Goal: Information Seeking & Learning: Learn about a topic

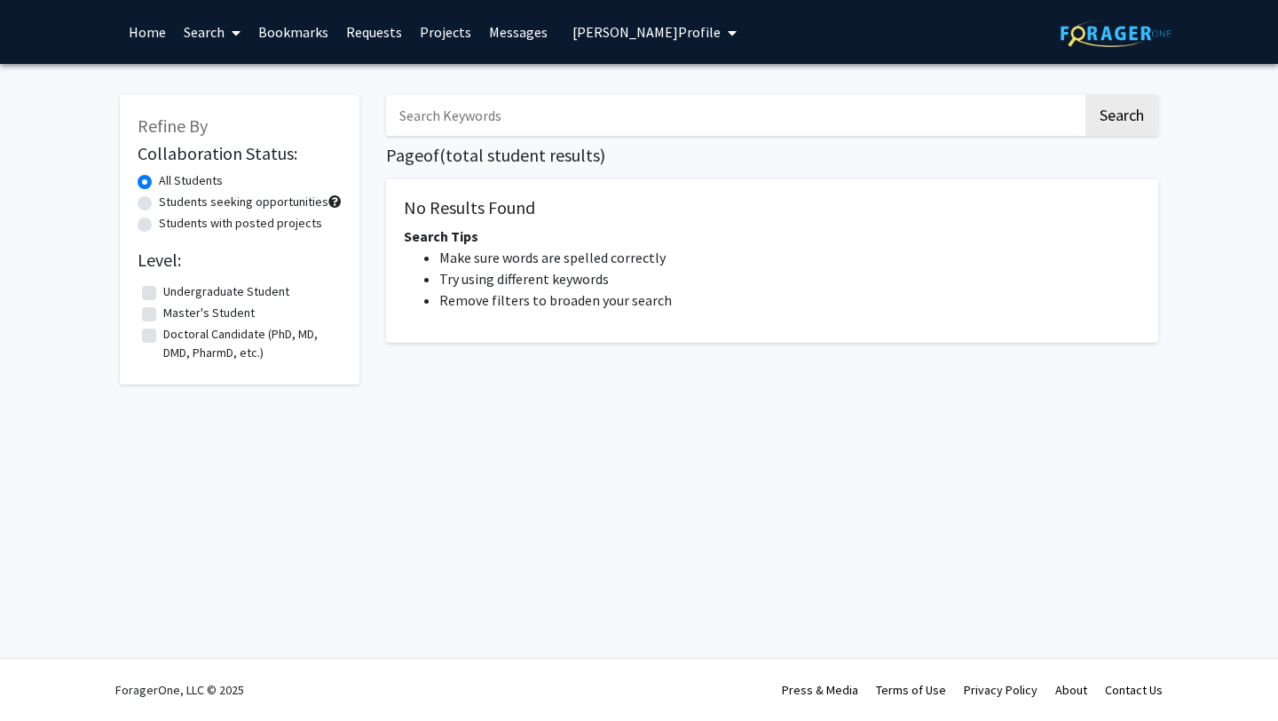
type input "computer science"
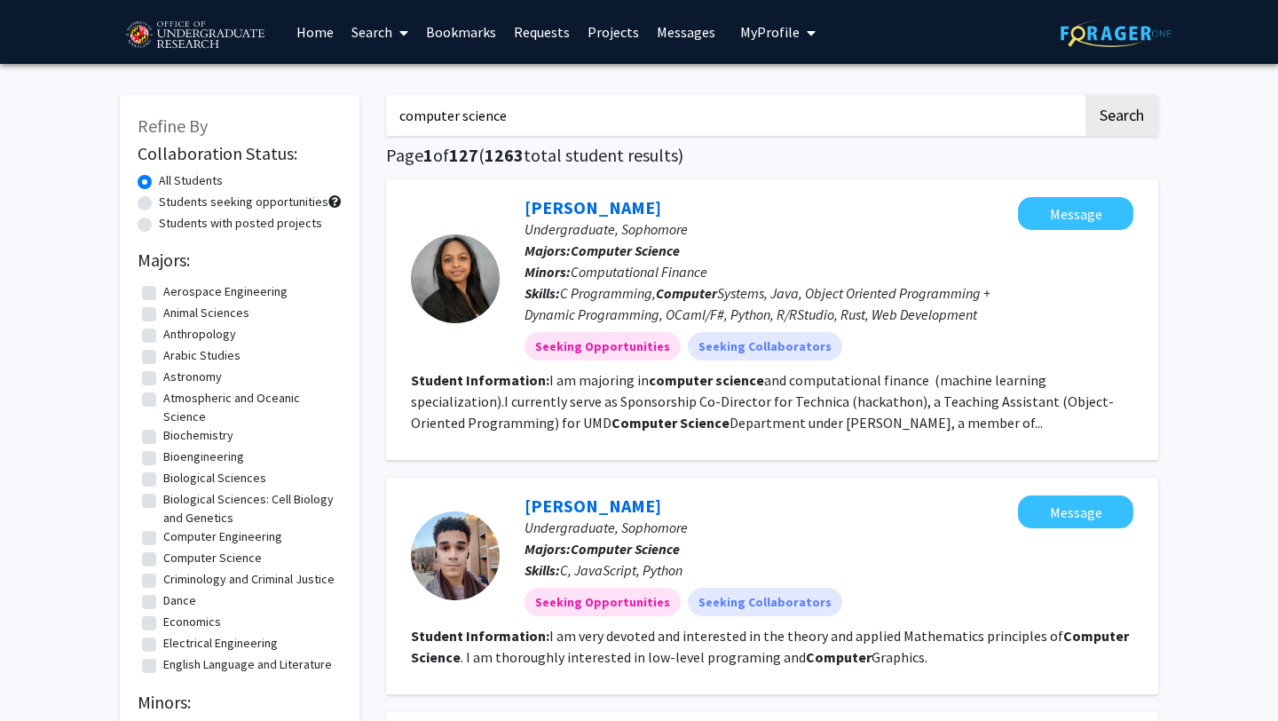
click at [159, 175] on label "All Students" at bounding box center [191, 180] width 64 height 19
click at [159, 175] on input "All Students" at bounding box center [165, 177] width 12 height 12
click at [401, 34] on icon at bounding box center [403, 33] width 9 height 14
click at [407, 91] on span "Faculty/Staff" at bounding box center [408, 82] width 130 height 36
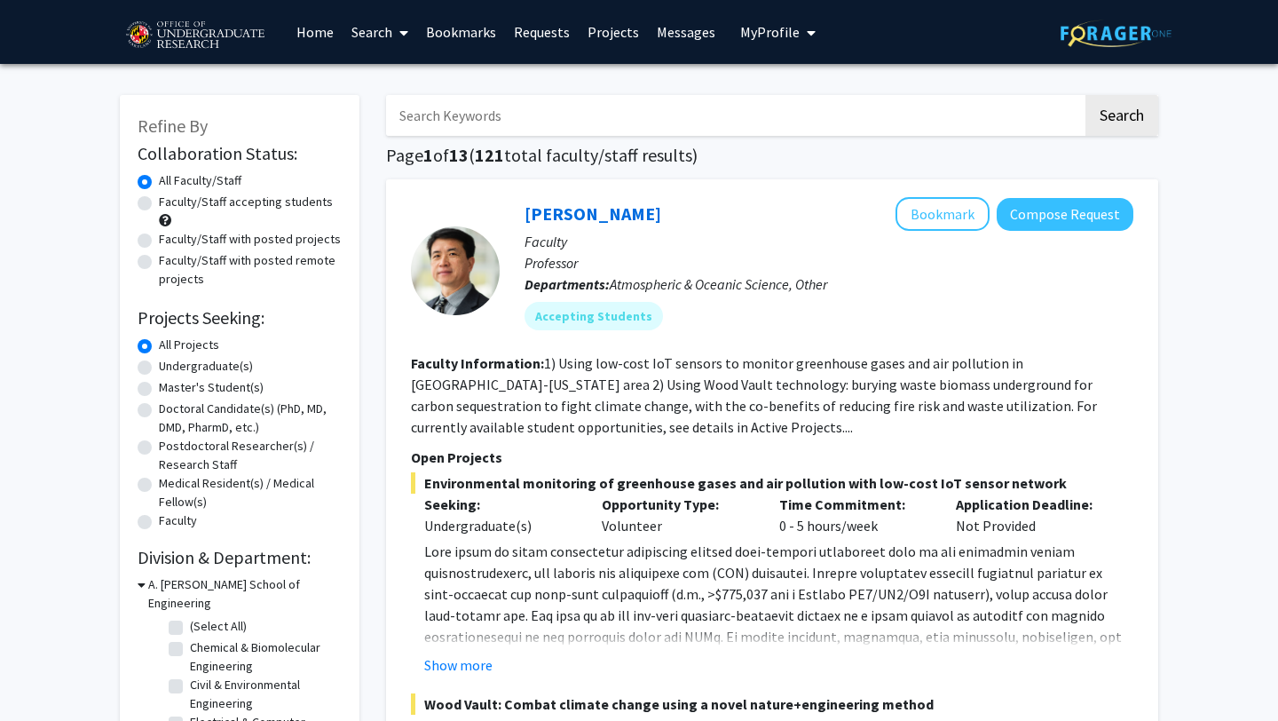
click at [159, 368] on label "Undergraduate(s)" at bounding box center [206, 366] width 94 height 19
click at [159, 368] on input "Undergraduate(s)" at bounding box center [165, 363] width 12 height 12
radio input "true"
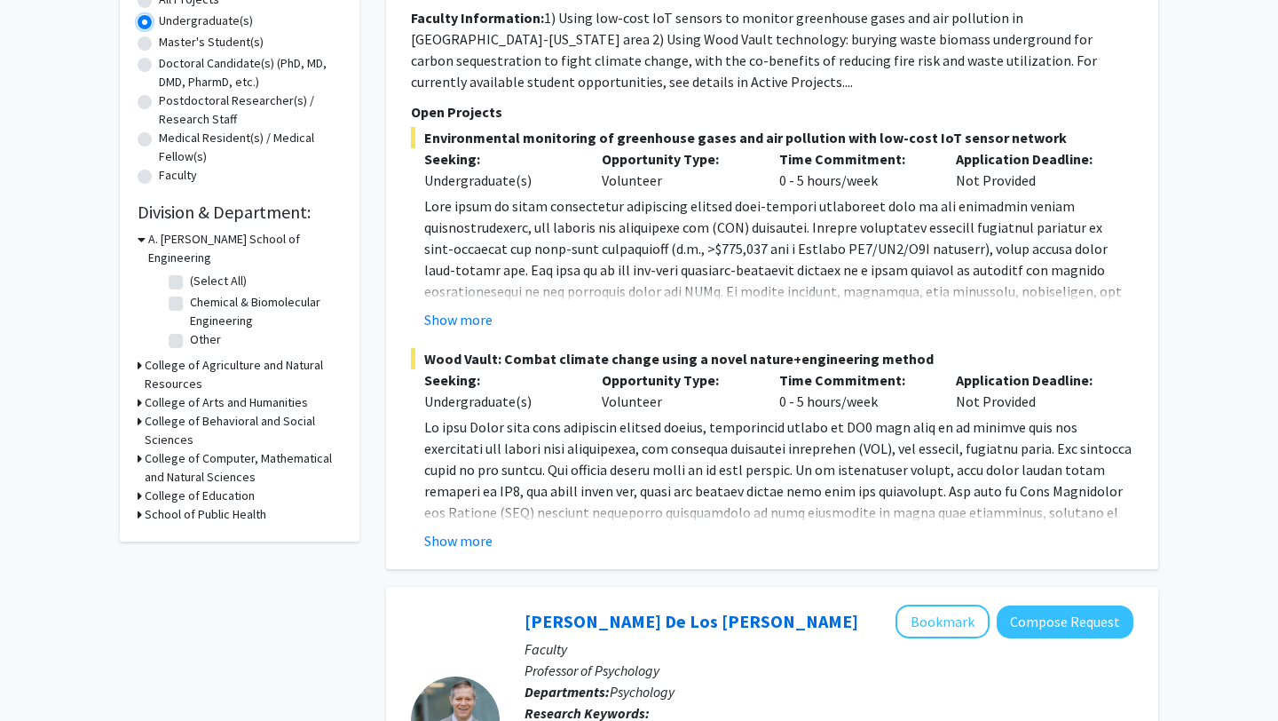
scroll to position [346, 0]
click at [139, 232] on icon at bounding box center [142, 238] width 8 height 19
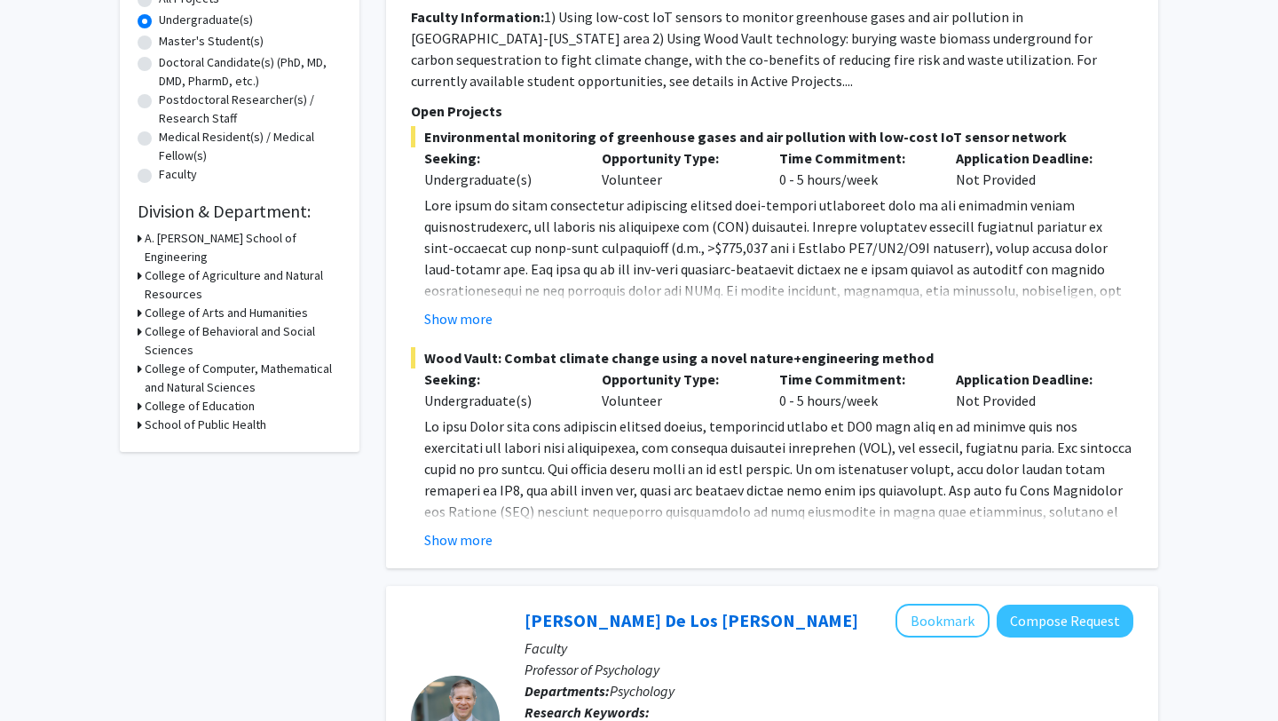
click at [146, 360] on h3 "College of Computer, Mathematical and Natural Sciences" at bounding box center [243, 378] width 197 height 37
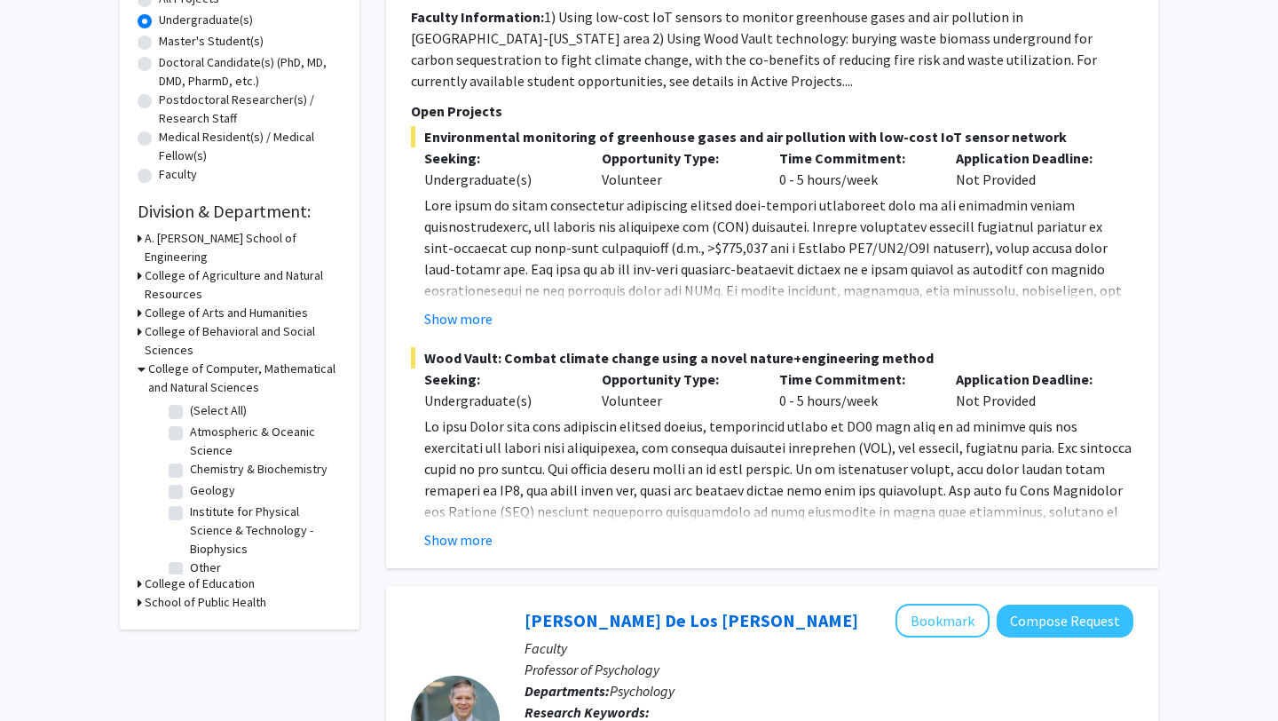
click at [190, 401] on label "(Select All)" at bounding box center [218, 410] width 57 height 19
click at [190, 401] on input "(Select All)" at bounding box center [196, 407] width 12 height 12
checkbox input "true"
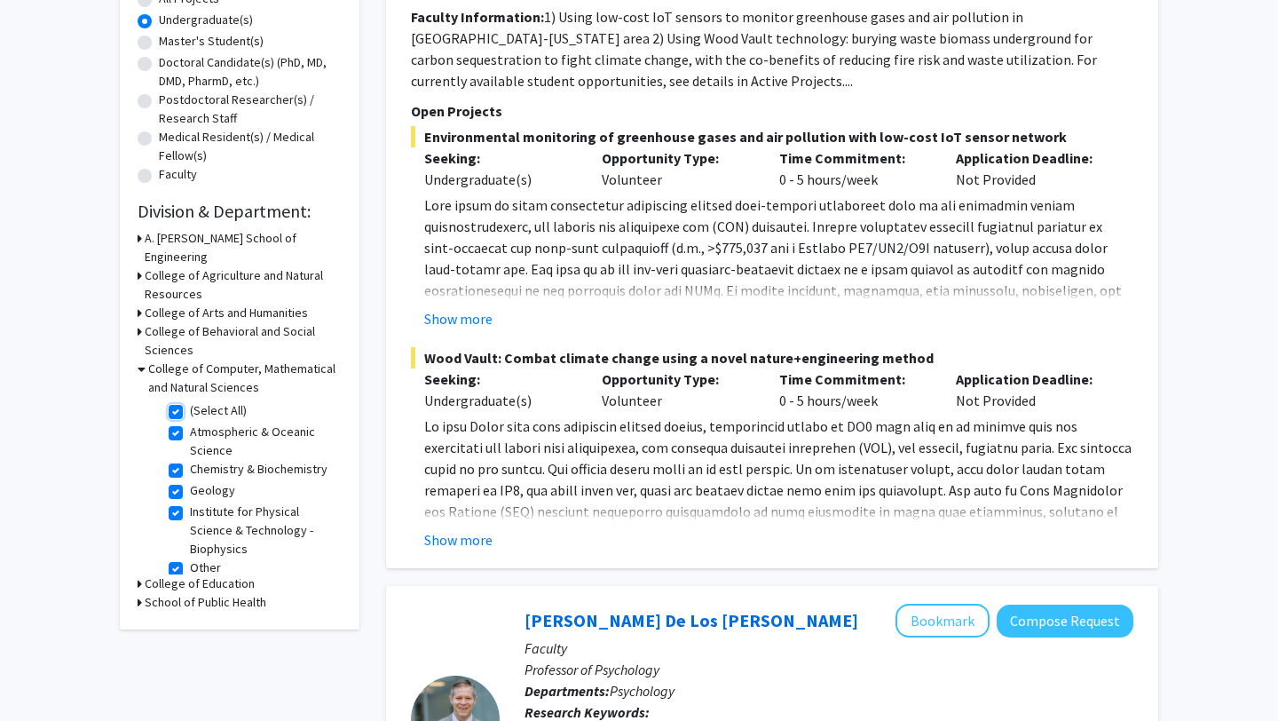
checkbox input "true"
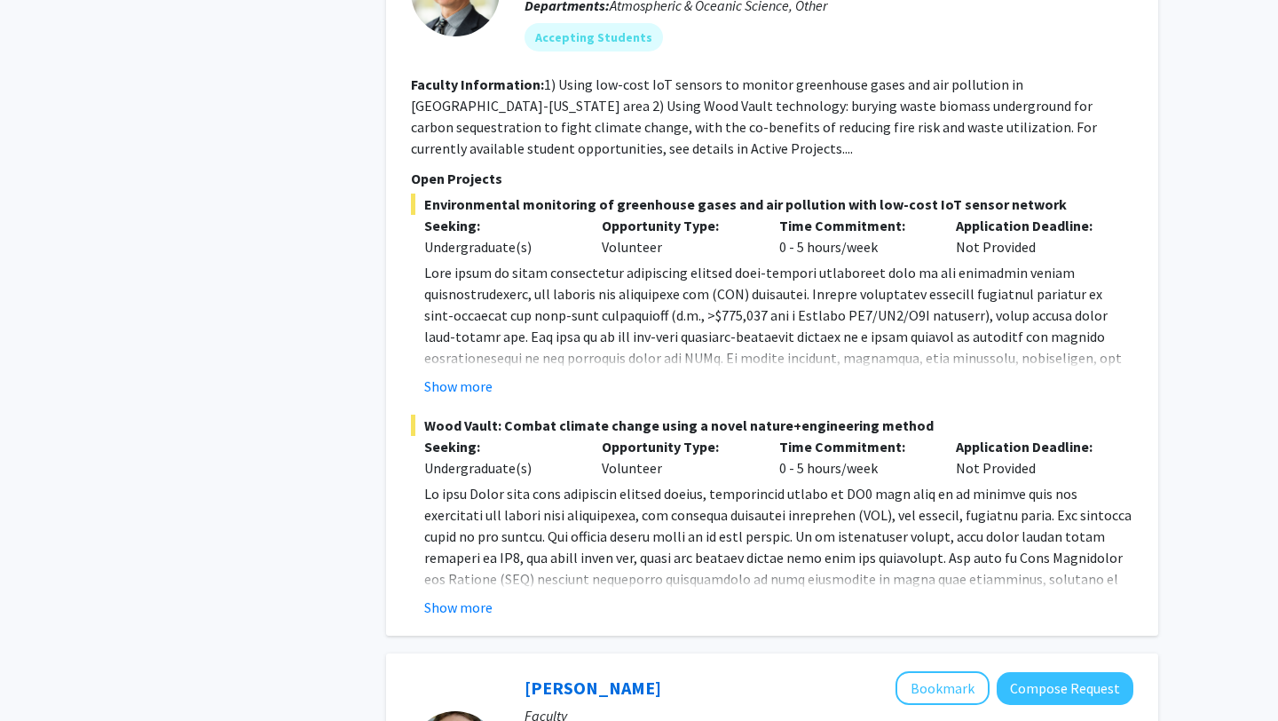
scroll to position [1758, 0]
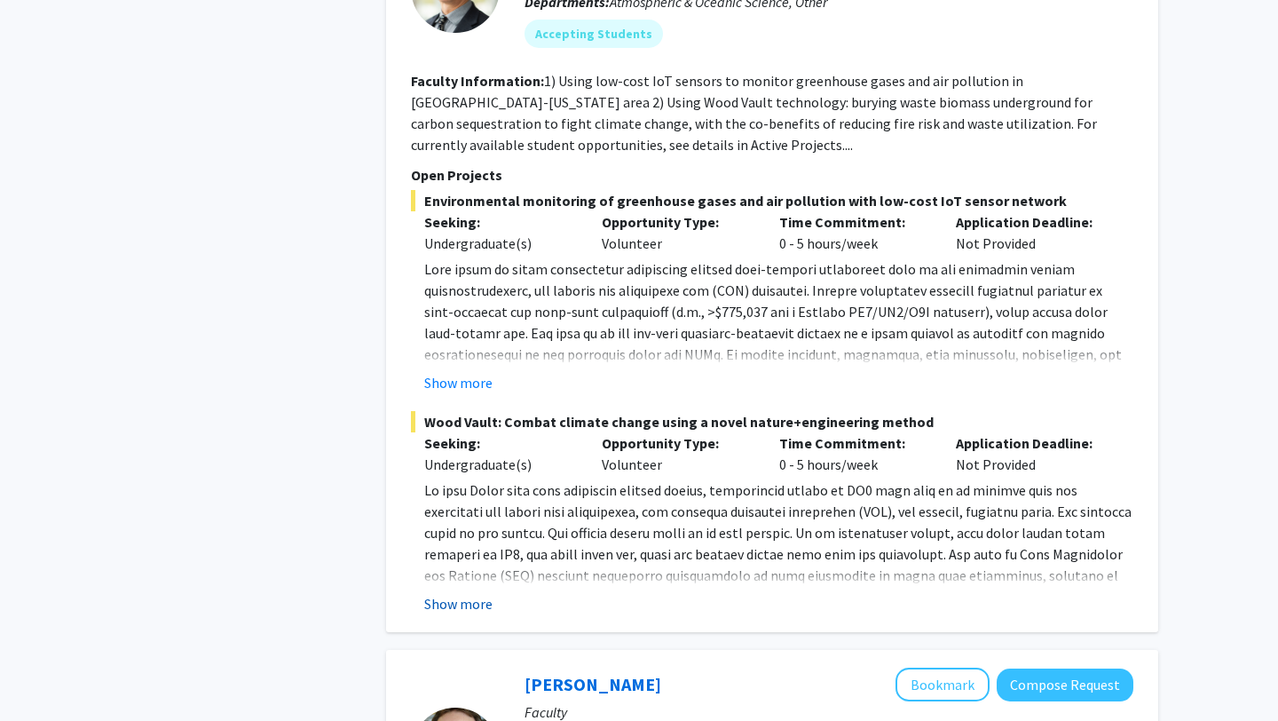
click at [462, 593] on button "Show more" at bounding box center [458, 603] width 68 height 21
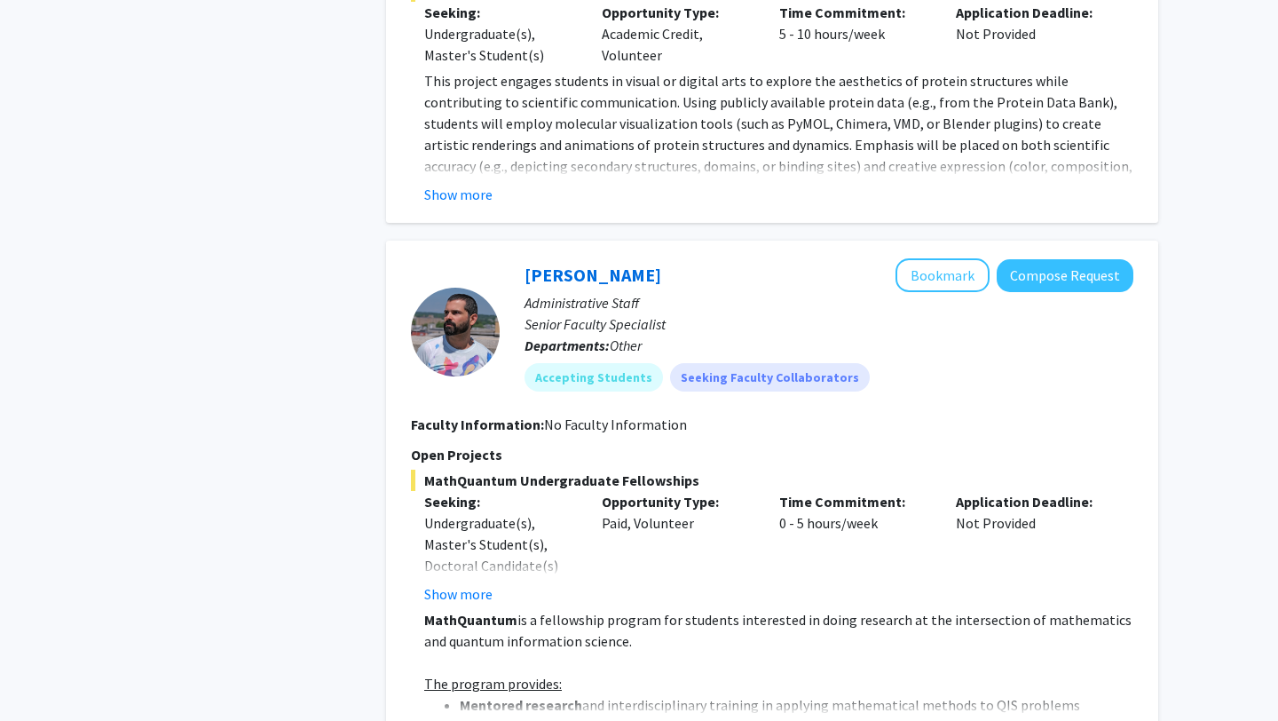
scroll to position [4208, 0]
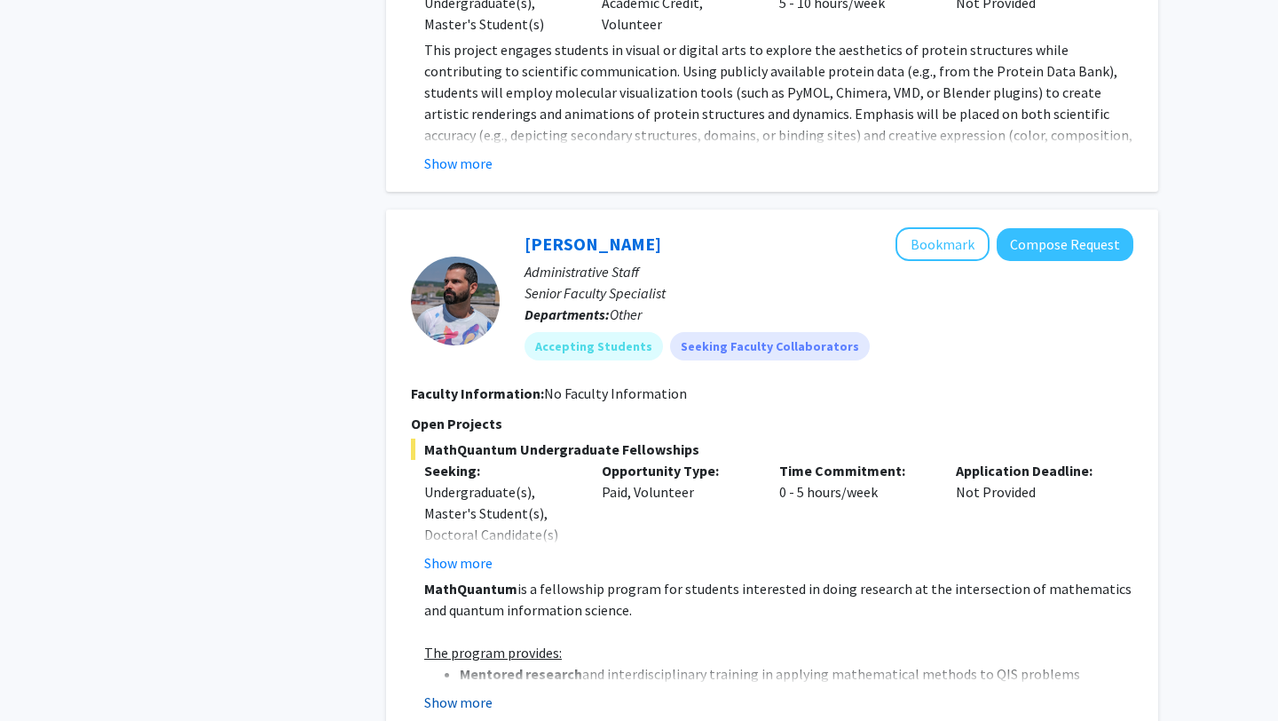
click at [450, 691] on button "Show more" at bounding box center [458, 701] width 68 height 21
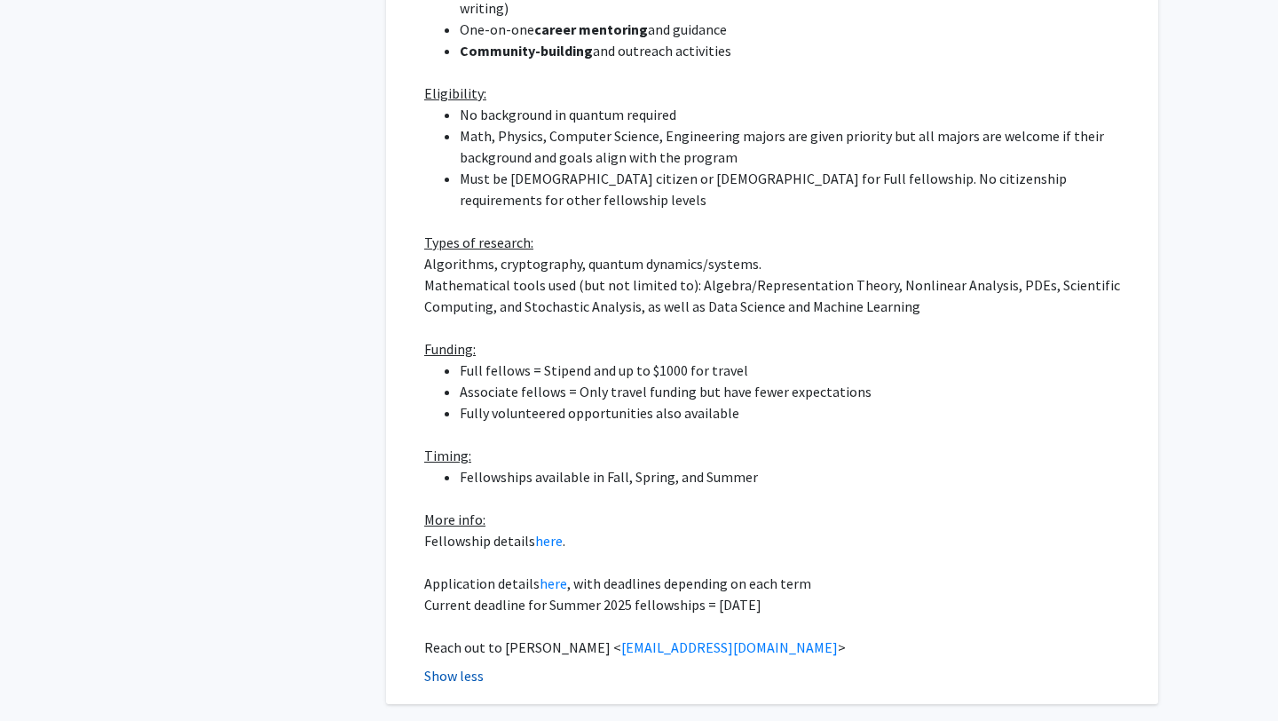
scroll to position [5075, 0]
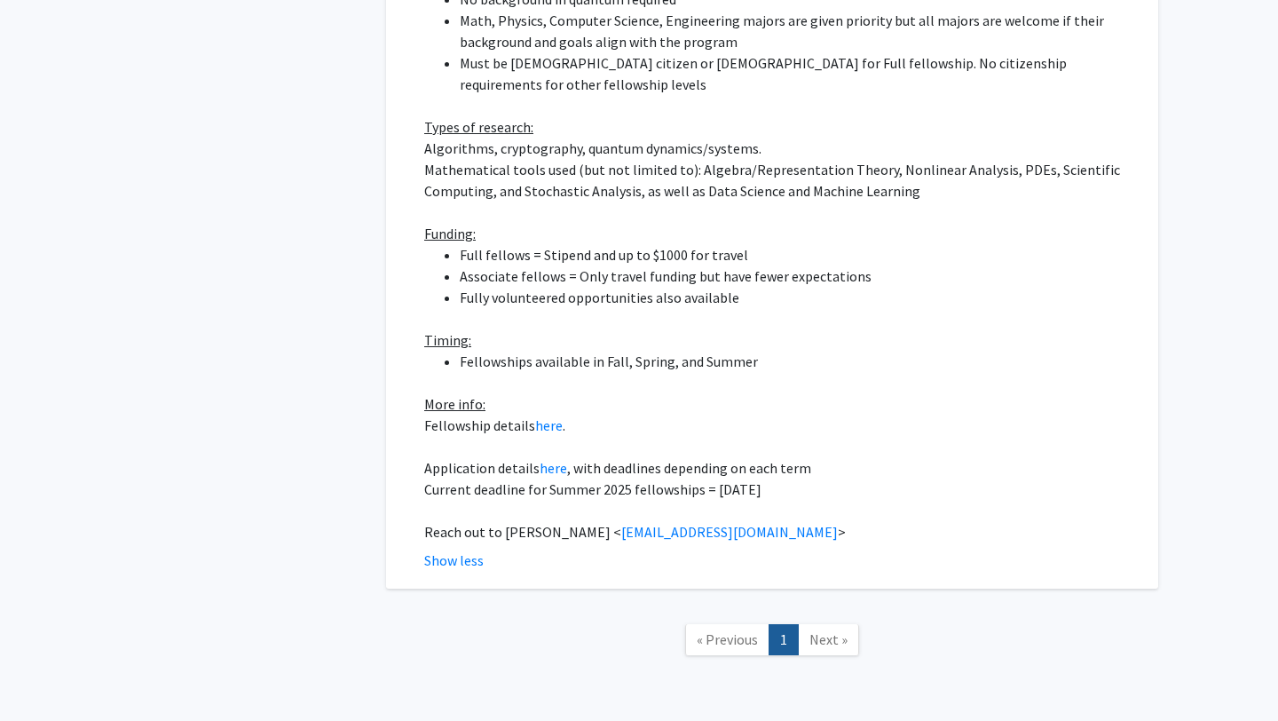
click at [819, 630] on span "Next »" at bounding box center [829, 639] width 38 height 18
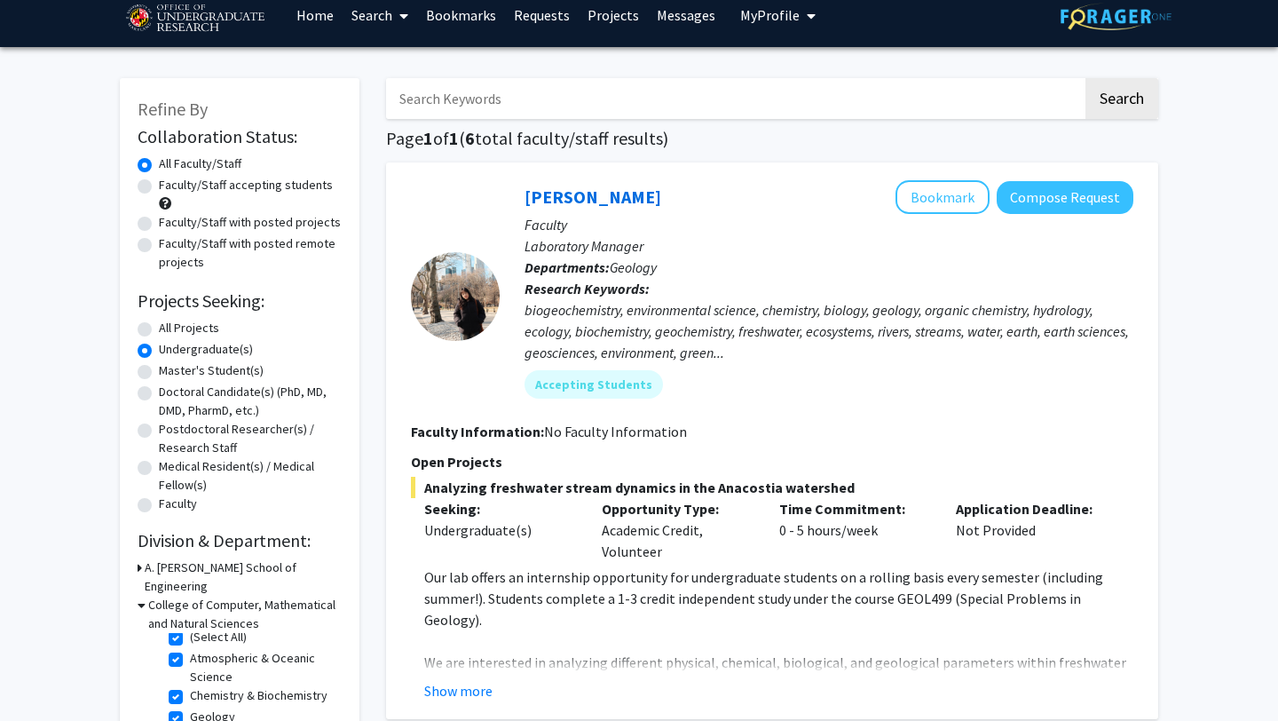
scroll to position [0, 0]
